Goal: Information Seeking & Learning: Learn about a topic

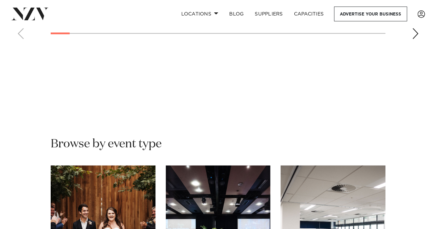
scroll to position [449, 0]
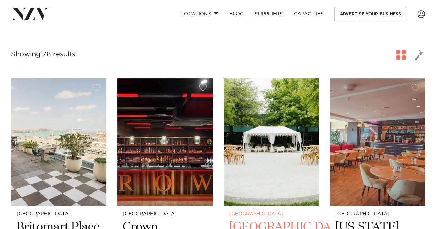
scroll to position [104, 0]
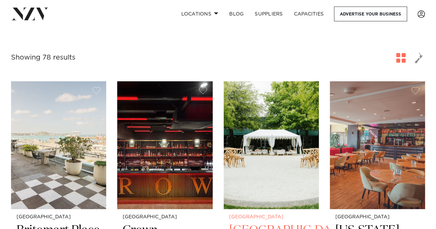
click at [286, 143] on img at bounding box center [271, 145] width 95 height 128
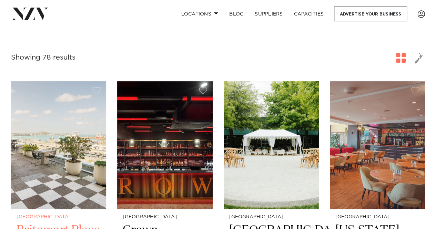
scroll to position [173, 0]
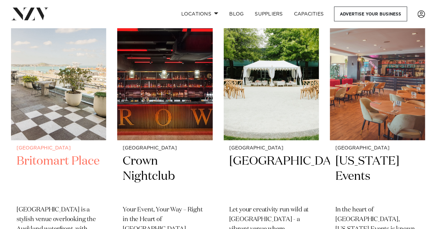
click at [48, 97] on img at bounding box center [58, 76] width 95 height 128
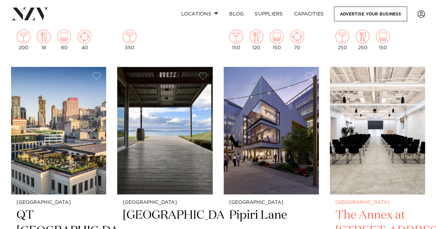
scroll to position [449, 0]
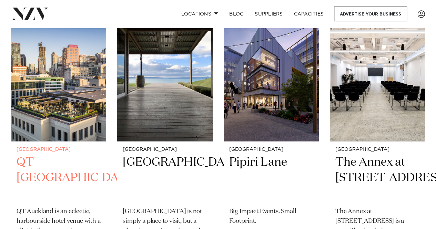
click at [60, 109] on img at bounding box center [58, 78] width 95 height 128
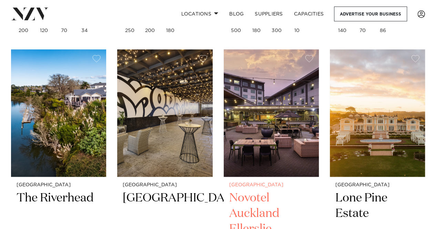
scroll to position [725, 0]
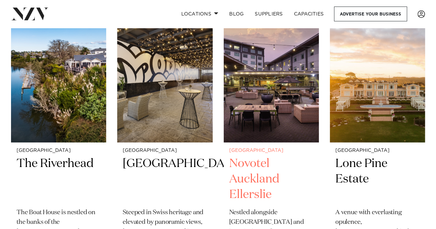
click at [292, 98] on img at bounding box center [271, 79] width 95 height 128
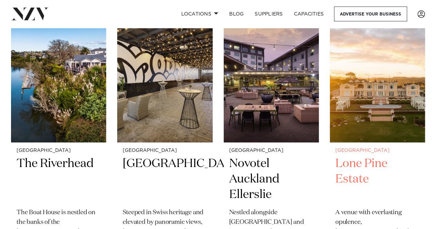
click at [412, 99] on img at bounding box center [377, 79] width 95 height 128
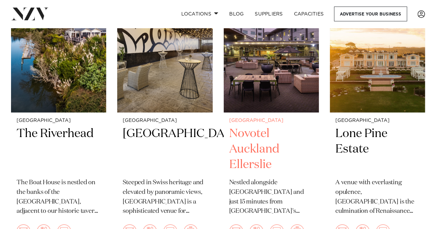
scroll to position [828, 0]
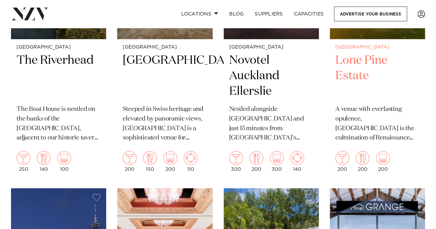
click at [369, 114] on p "A venue with everlasting opulence, [GEOGRAPHIC_DATA] is the culmination of Rena…" at bounding box center [378, 124] width 84 height 39
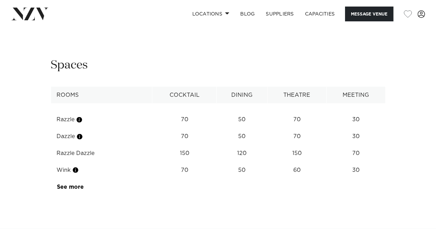
scroll to position [828, 0]
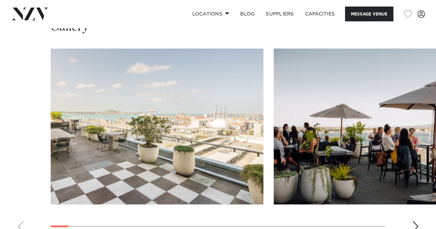
scroll to position [690, 0]
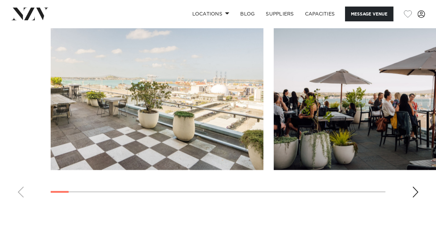
click at [416, 190] on div "Next slide" at bounding box center [415, 192] width 7 height 11
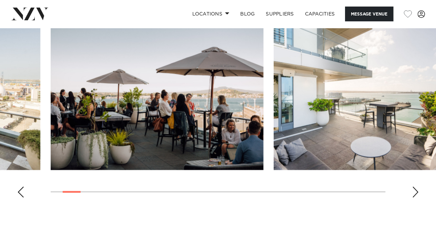
click at [416, 190] on div "Next slide" at bounding box center [415, 192] width 7 height 11
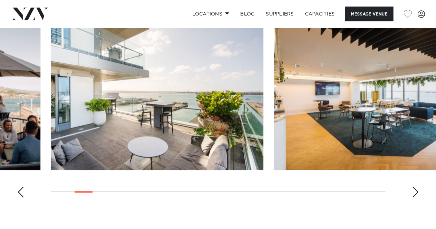
click at [416, 190] on div "Next slide" at bounding box center [415, 192] width 7 height 11
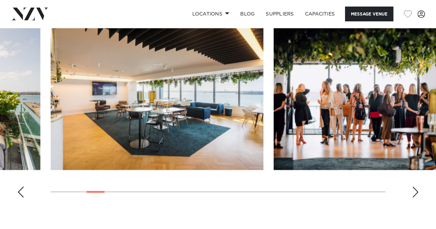
click at [416, 190] on div "Next slide" at bounding box center [415, 192] width 7 height 11
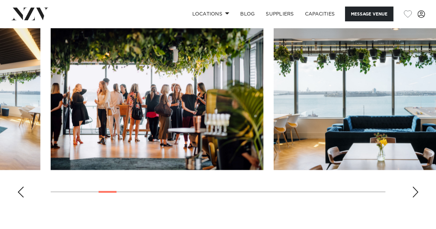
click at [416, 190] on div "Next slide" at bounding box center [415, 192] width 7 height 11
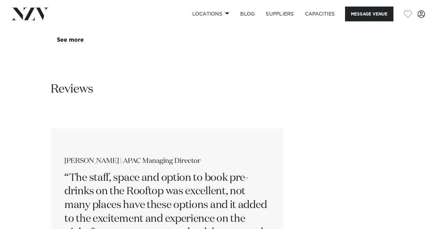
scroll to position [1277, 0]
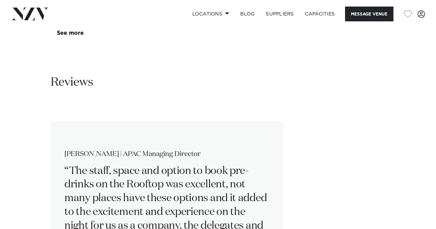
click at [76, 42] on td "See more" at bounding box center [83, 33] width 65 height 17
click at [75, 36] on link "See more" at bounding box center [84, 33] width 54 height 6
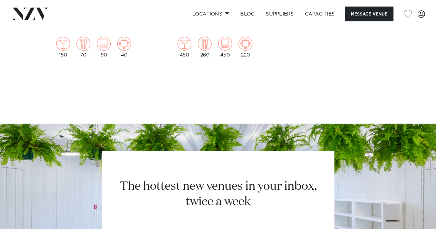
scroll to position [2277, 0]
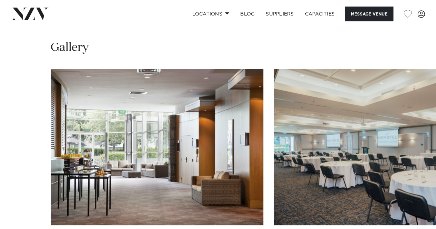
scroll to position [725, 0]
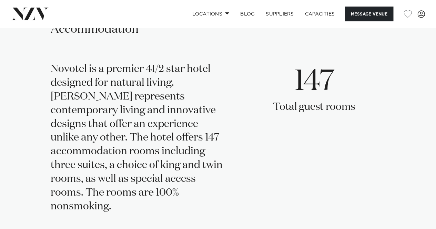
scroll to position [1484, 0]
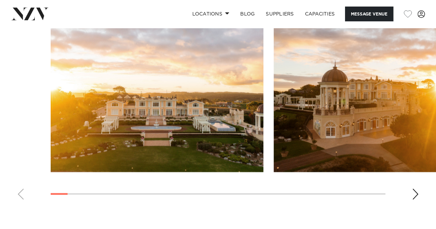
scroll to position [759, 0]
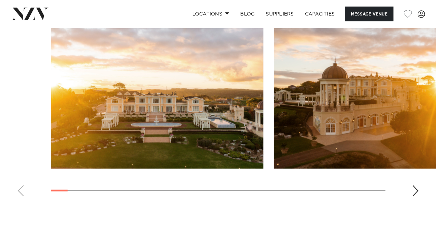
click at [409, 191] on swiper-container at bounding box center [218, 107] width 436 height 189
click at [413, 191] on div "Next slide" at bounding box center [415, 191] width 7 height 11
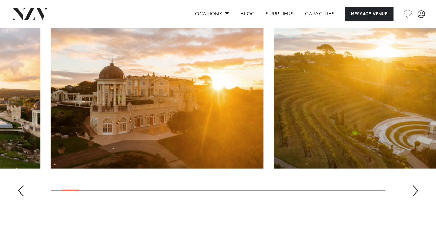
click at [414, 191] on div "Next slide" at bounding box center [415, 191] width 7 height 11
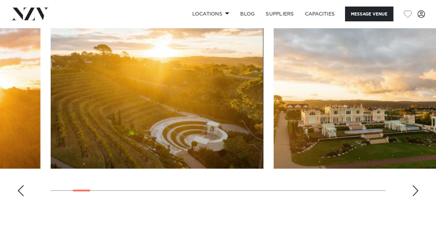
click at [414, 191] on div "Next slide" at bounding box center [415, 191] width 7 height 11
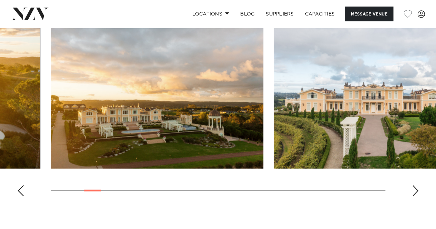
click at [414, 191] on div "Next slide" at bounding box center [415, 191] width 7 height 11
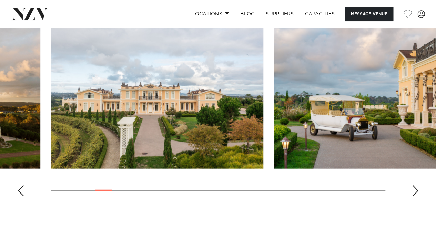
click at [414, 191] on div "Next slide" at bounding box center [415, 191] width 7 height 11
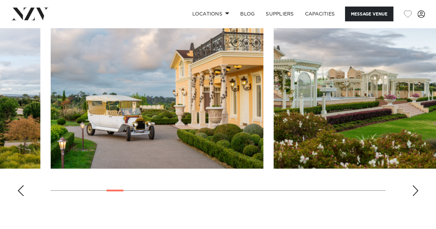
click at [414, 191] on div "Next slide" at bounding box center [415, 191] width 7 height 11
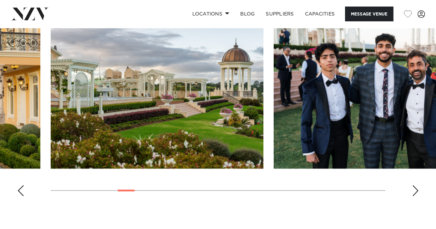
click at [414, 191] on div "Next slide" at bounding box center [415, 191] width 7 height 11
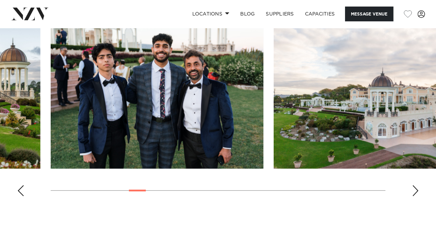
click at [414, 191] on div "Next slide" at bounding box center [415, 191] width 7 height 11
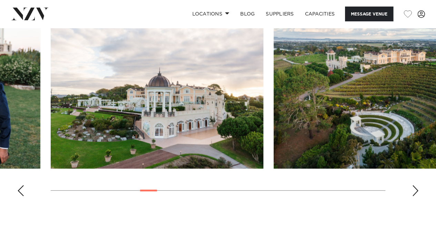
click at [414, 191] on div "Next slide" at bounding box center [415, 191] width 7 height 11
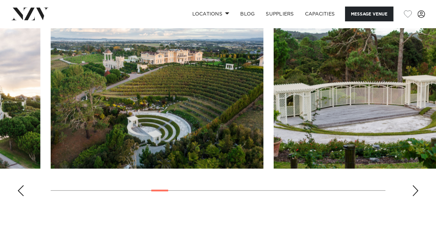
click at [414, 191] on div "Next slide" at bounding box center [415, 191] width 7 height 11
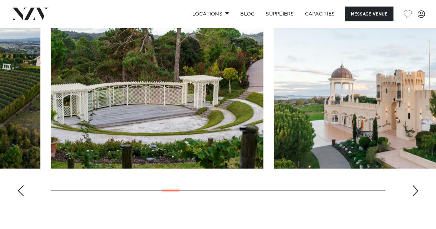
click at [436, 190] on html "Locations Auckland Wellington Christchurch Queenstown Hamilton Northland Bay of…" at bounding box center [218, 17] width 436 height 1553
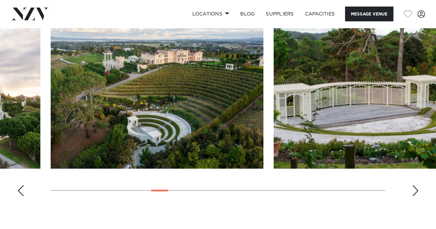
click at [418, 192] on div "Next slide" at bounding box center [415, 191] width 7 height 11
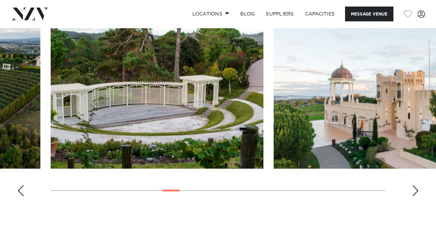
click at [418, 192] on div "Next slide" at bounding box center [415, 191] width 7 height 11
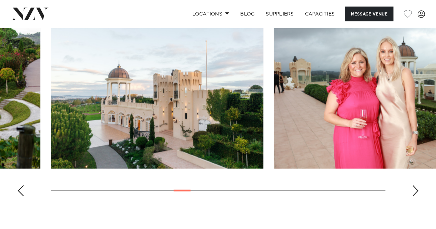
click at [418, 192] on div "Next slide" at bounding box center [415, 191] width 7 height 11
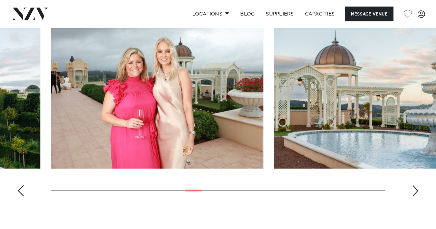
click at [418, 192] on div "Next slide" at bounding box center [415, 191] width 7 height 11
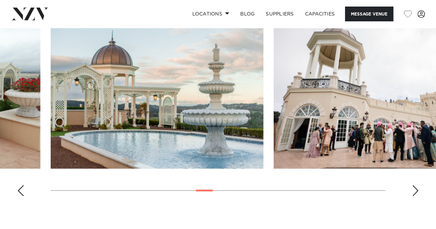
click at [418, 192] on div "Next slide" at bounding box center [415, 191] width 7 height 11
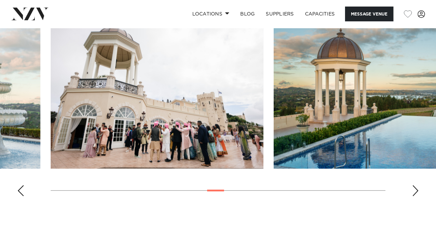
click at [418, 192] on div "Next slide" at bounding box center [415, 191] width 7 height 11
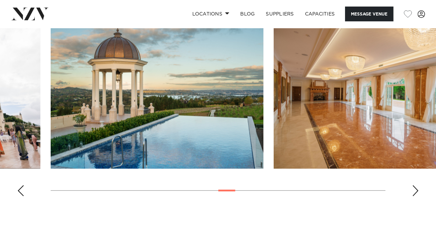
click at [418, 192] on div "Next slide" at bounding box center [415, 191] width 7 height 11
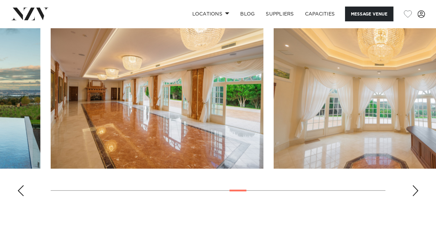
click at [418, 192] on div "Next slide" at bounding box center [415, 191] width 7 height 11
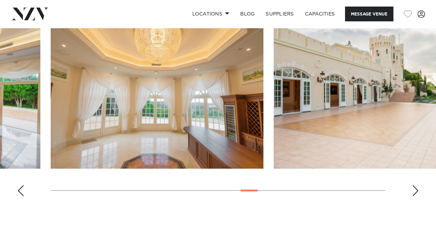
click at [418, 192] on div "Next slide" at bounding box center [415, 191] width 7 height 11
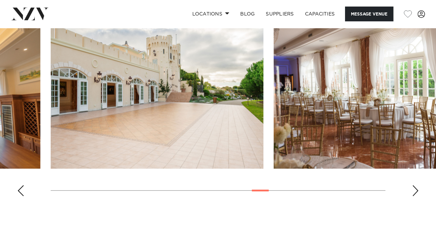
click at [418, 192] on div "Next slide" at bounding box center [415, 191] width 7 height 11
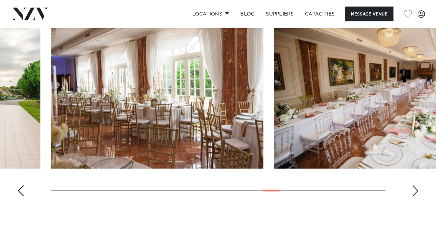
click at [418, 192] on div "Next slide" at bounding box center [415, 191] width 7 height 11
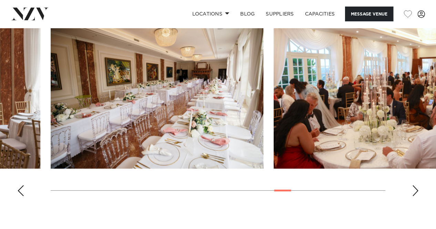
click at [418, 192] on div "Next slide" at bounding box center [415, 191] width 7 height 11
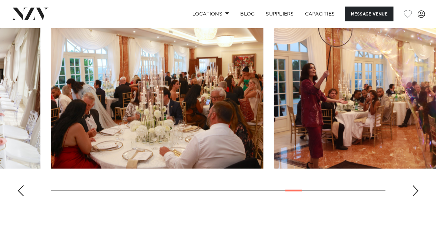
click at [418, 192] on div "Next slide" at bounding box center [415, 191] width 7 height 11
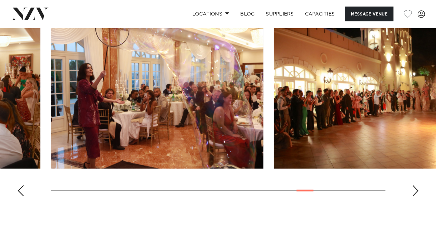
click at [418, 192] on div "Next slide" at bounding box center [415, 191] width 7 height 11
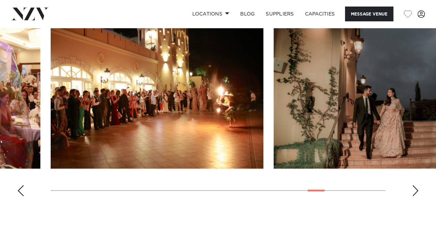
click at [418, 192] on div "Next slide" at bounding box center [415, 191] width 7 height 11
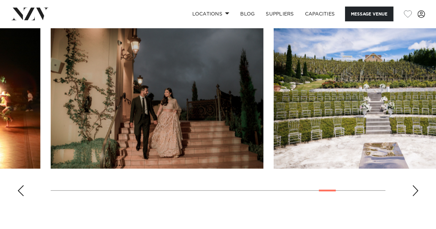
click at [418, 192] on div "Next slide" at bounding box center [415, 191] width 7 height 11
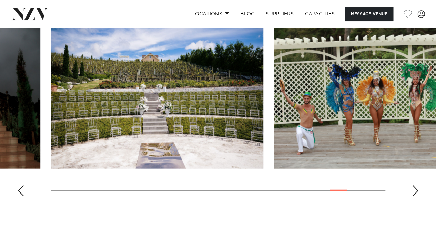
click at [418, 192] on div "Next slide" at bounding box center [415, 191] width 7 height 11
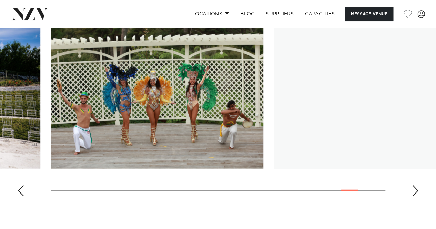
click at [418, 192] on div "Next slide" at bounding box center [415, 191] width 7 height 11
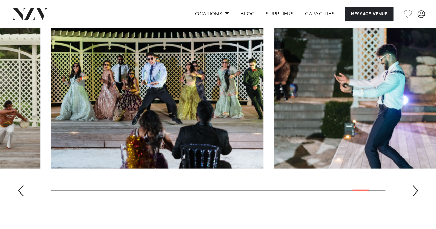
click at [418, 192] on div "Next slide" at bounding box center [415, 191] width 7 height 11
